Goal: Check status: Check status

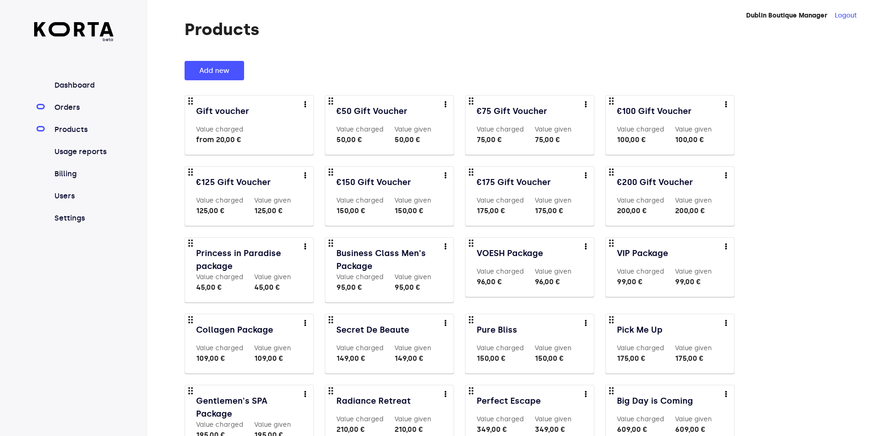
click at [69, 106] on link "Orders" at bounding box center [83, 107] width 61 height 11
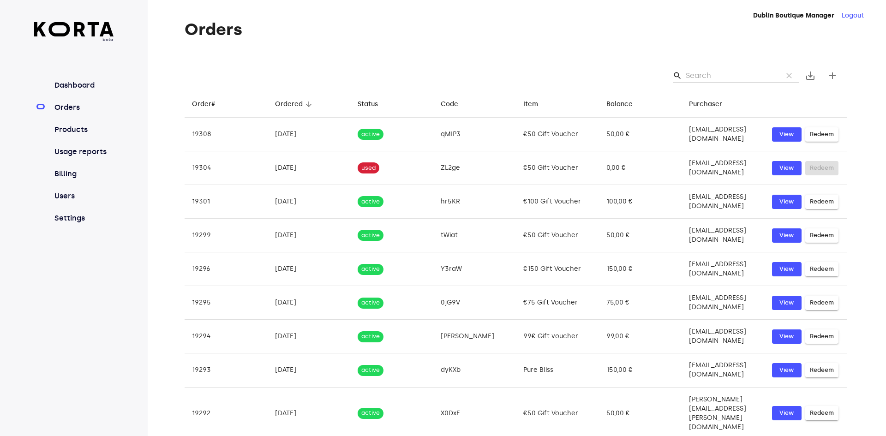
click at [739, 72] on input "Search" at bounding box center [731, 75] width 90 height 15
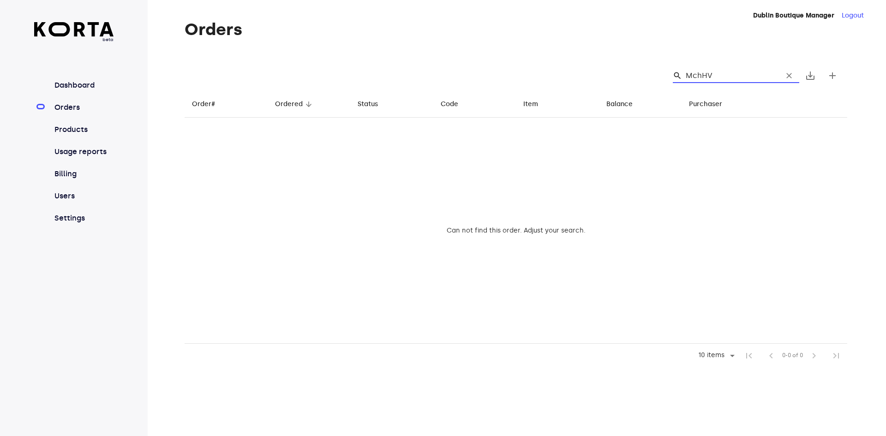
type input "MchHV"
click at [785, 74] on span "clear" at bounding box center [788, 75] width 9 height 9
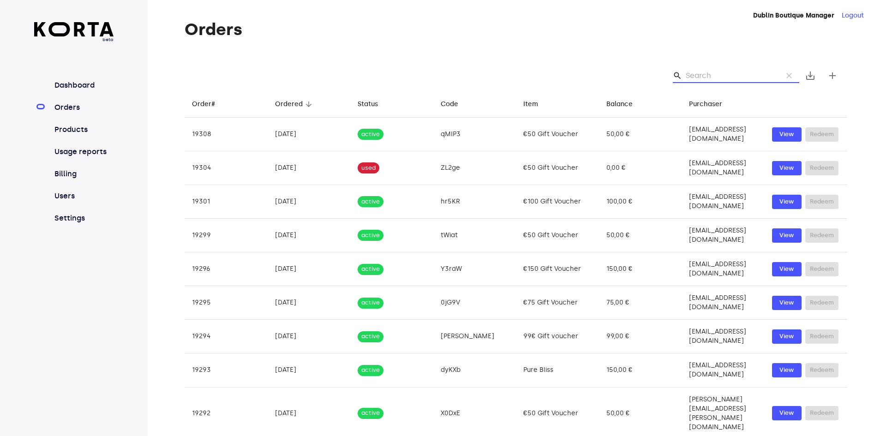
click at [750, 70] on input "Search" at bounding box center [731, 75] width 90 height 15
paste input "[EMAIL_ADDRESS][DOMAIN_NAME]"
type input "[EMAIL_ADDRESS][DOMAIN_NAME]"
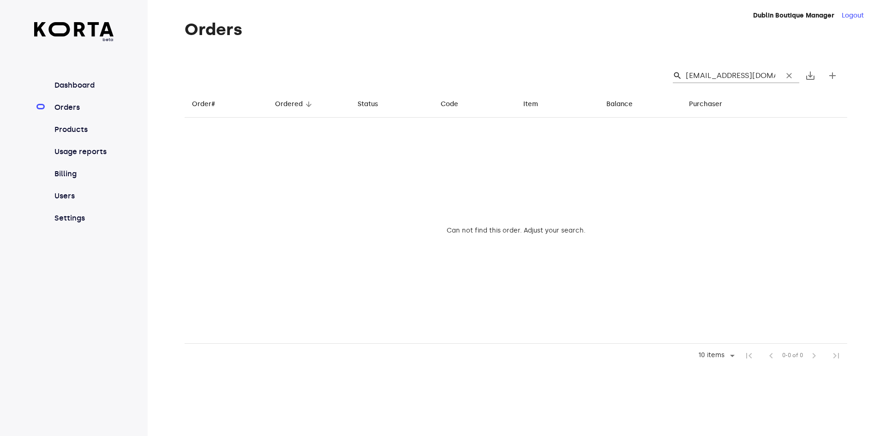
click at [794, 77] on button "clear" at bounding box center [789, 76] width 20 height 20
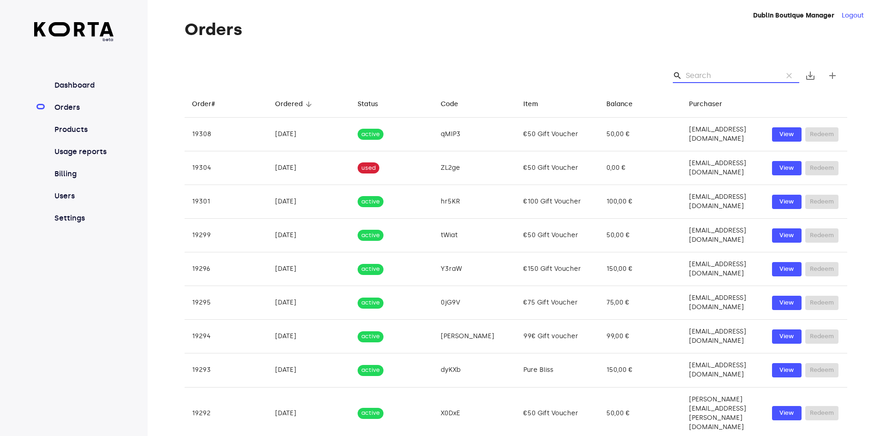
click at [703, 76] on input "Search" at bounding box center [731, 75] width 90 height 15
click at [694, 73] on input "Search" at bounding box center [731, 75] width 90 height 15
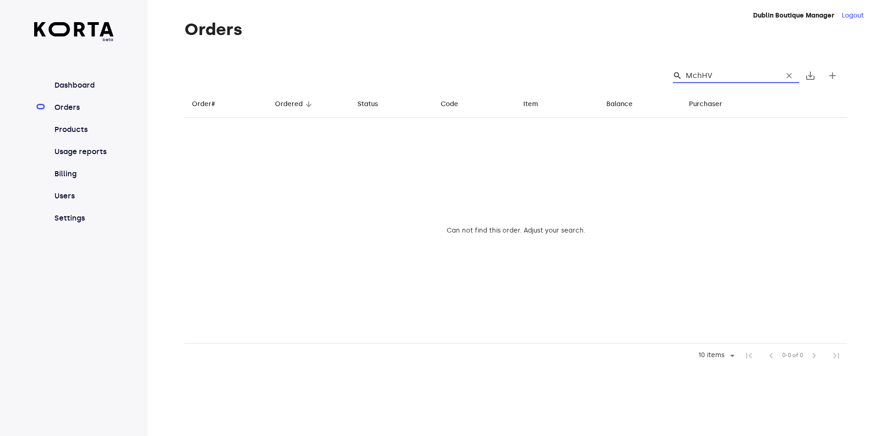
type input "MchHV"
